Goal: Obtain resource: Obtain resource

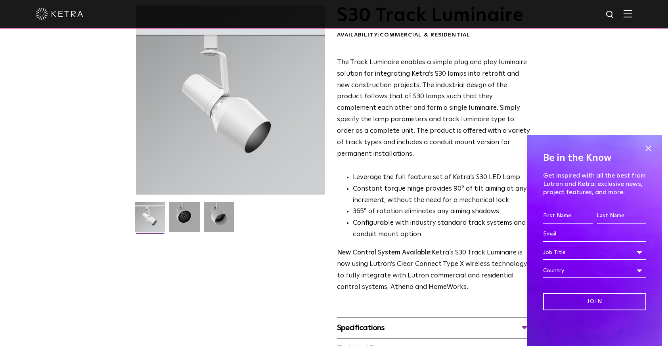
scroll to position [40, 0]
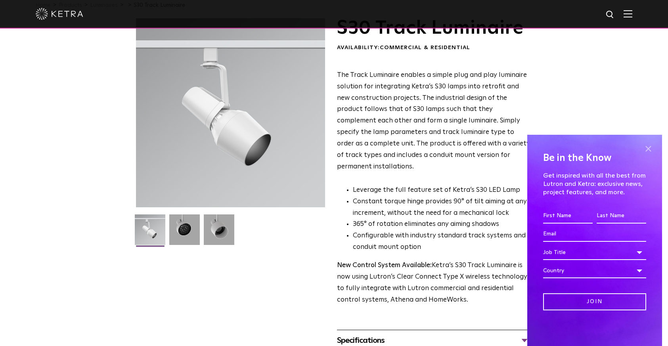
click at [646, 148] on span at bounding box center [648, 149] width 12 height 12
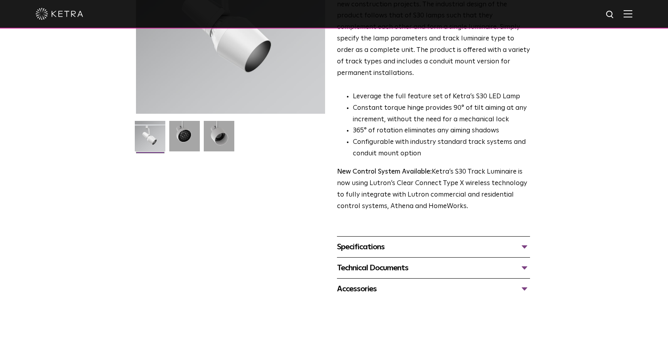
scroll to position [158, 0]
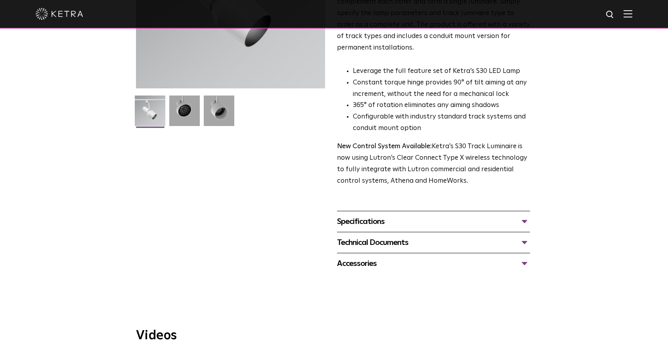
click at [525, 215] on div "Specifications" at bounding box center [433, 221] width 193 height 13
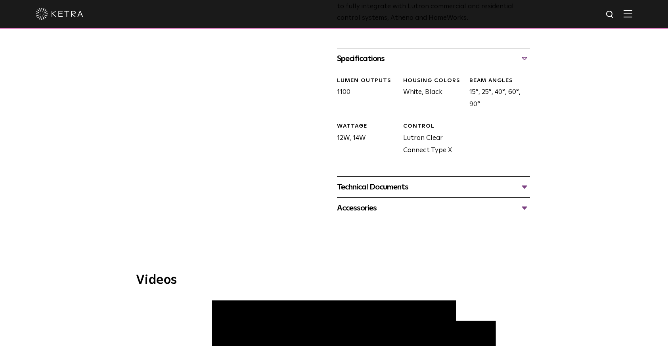
scroll to position [357, 0]
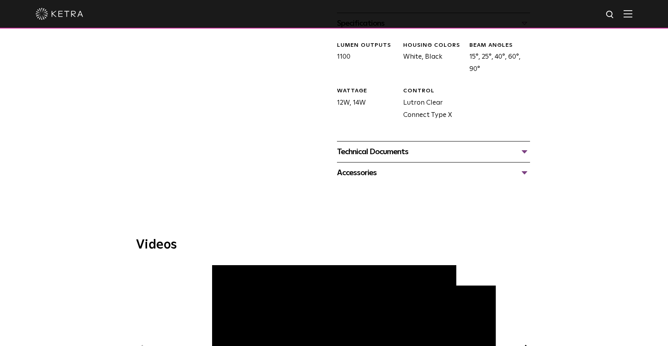
click at [522, 145] on div "Technical Documents" at bounding box center [433, 151] width 193 height 13
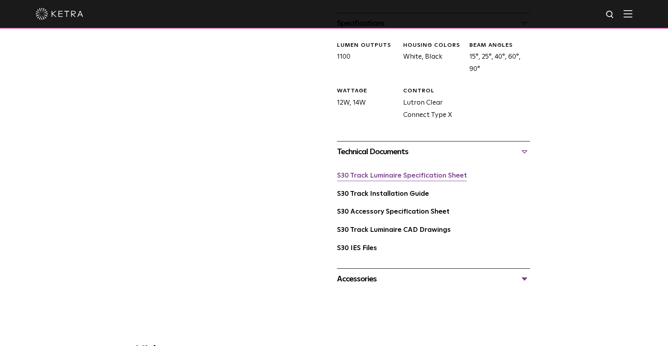
click at [437, 172] on link "S30 Track Luminaire Specification Sheet" at bounding box center [402, 175] width 130 height 7
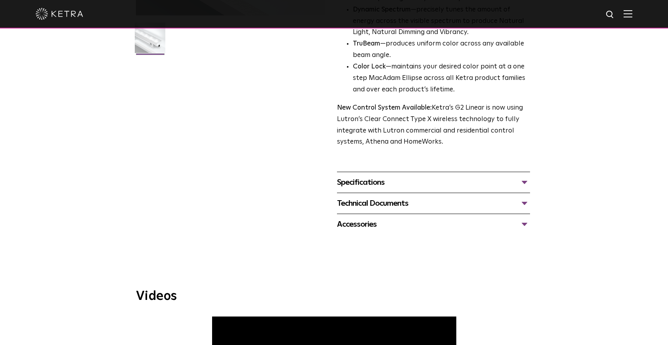
scroll to position [277, 0]
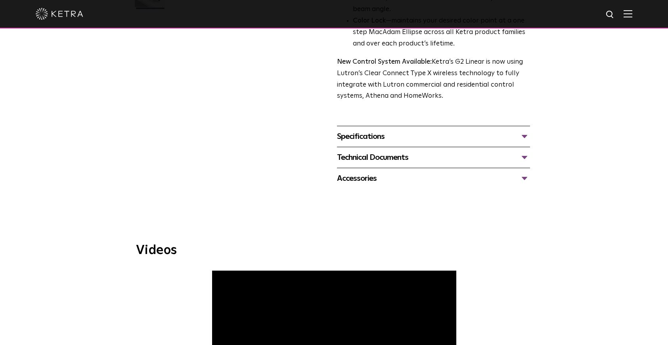
click at [521, 135] on div "Specifications" at bounding box center [433, 136] width 193 height 13
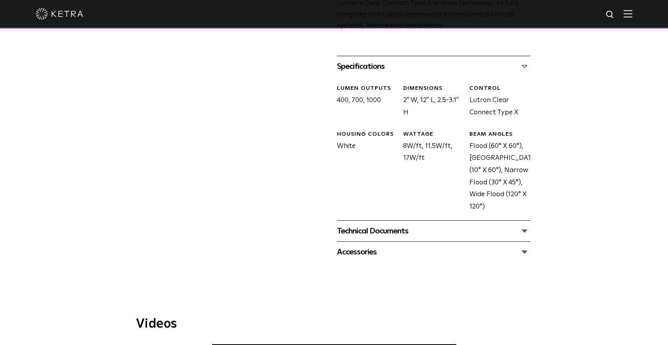
scroll to position [357, 0]
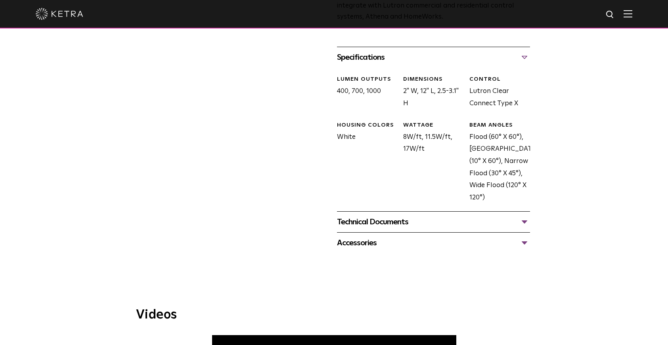
click at [525, 221] on div "Technical Documents" at bounding box center [433, 222] width 193 height 13
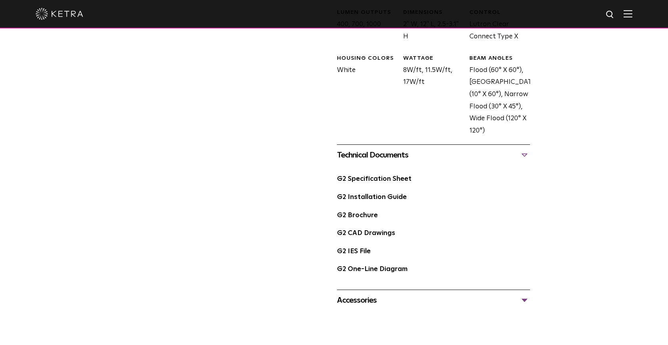
scroll to position [436, 0]
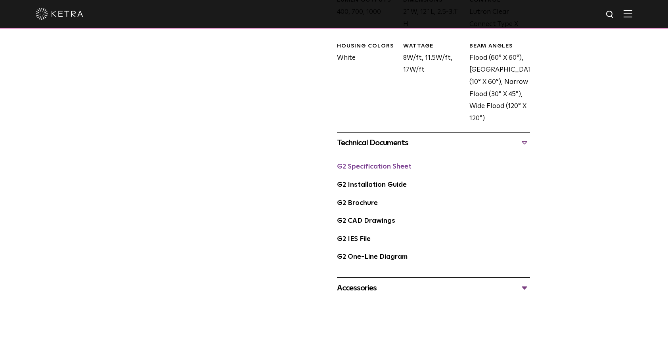
click at [378, 168] on link "G2 Specification Sheet" at bounding box center [374, 167] width 74 height 7
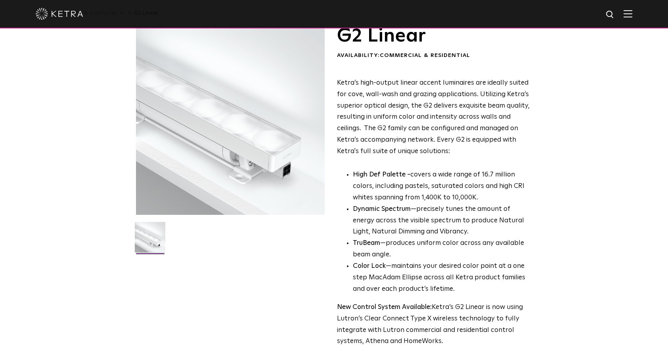
scroll to position [0, 0]
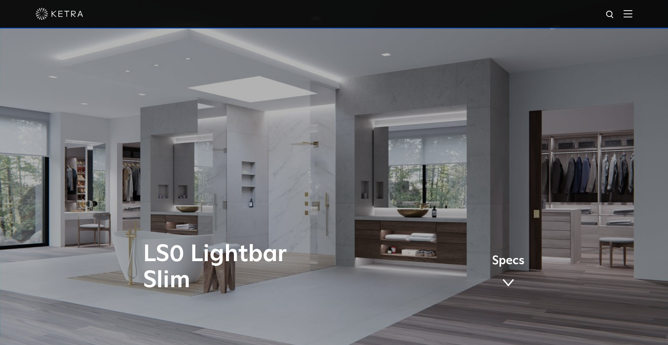
click at [506, 278] on link "Specs" at bounding box center [508, 274] width 32 height 31
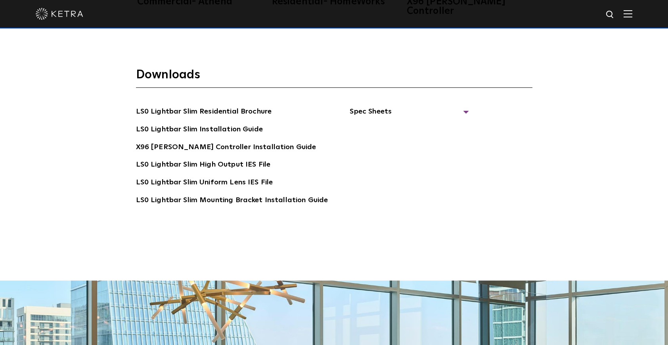
scroll to position [1595, 0]
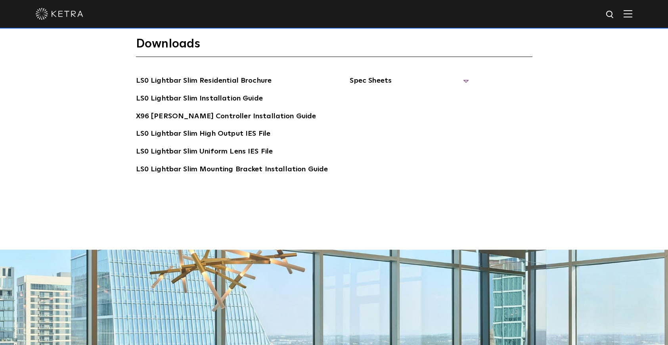
click at [461, 75] on span "Spec Sheets" at bounding box center [408, 83] width 119 height 17
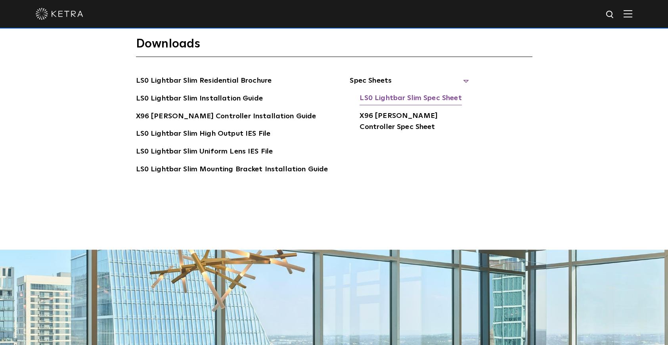
click at [439, 93] on link "LS0 Lightbar Slim Spec Sheet" at bounding box center [410, 99] width 102 height 13
